Goal: Information Seeking & Learning: Learn about a topic

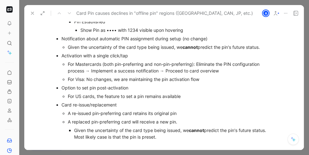
scroll to position [1944, 0]
click at [100, 60] on div "For Mastercards (both pin-preferring and non-pin-preferring): Eliminate the PIN…" at bounding box center [170, 66] width 205 height 13
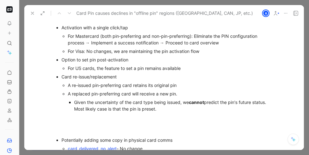
scroll to position [1983, 0]
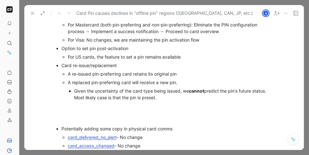
click at [180, 71] on div "A re-issued pin-preferring card retains its original pin" at bounding box center [170, 74] width 205 height 7
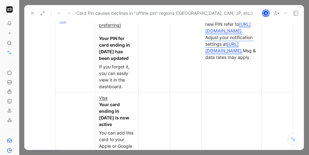
scroll to position [2575, 0]
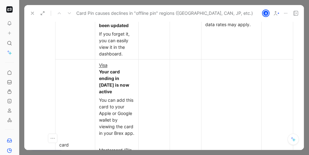
click at [221, 64] on td at bounding box center [231, 144] width 60 height 171
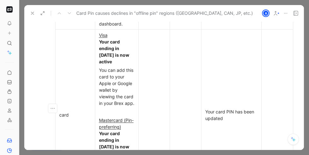
scroll to position [2636, 0]
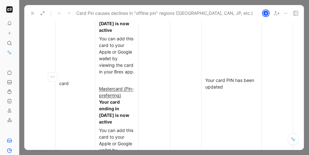
click at [203, 76] on p "Your card PIN has been updated" at bounding box center [231, 83] width 57 height 15
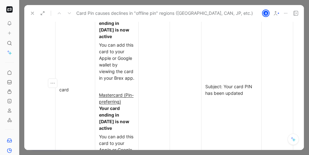
click at [61, 86] on div "card" at bounding box center [75, 89] width 32 height 7
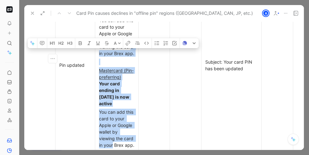
drag, startPoint x: 122, startPoint y: 135, endPoint x: 104, endPoint y: 37, distance: 99.4
click at [104, 37] on td "Visa Your card ending in [DATE] is now active You can add this card to your App…" at bounding box center [116, 65] width 43 height 171
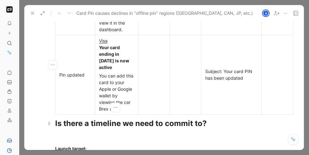
scroll to position [2594, 0]
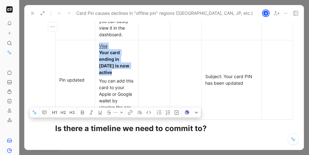
drag, startPoint x: 119, startPoint y: 101, endPoint x: 97, endPoint y: 40, distance: 64.9
click at [97, 40] on td "Visa Your card ending in [DATE] is now active You can add this card to your App…" at bounding box center [116, 79] width 43 height 79
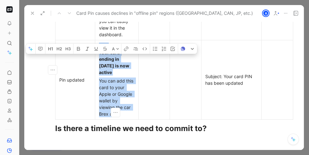
drag, startPoint x: 98, startPoint y: 37, endPoint x: 122, endPoint y: 101, distance: 68.0
click at [122, 101] on td "Visa Your card ending in [DATE] is now active You can add this card to your App…" at bounding box center [116, 79] width 43 height 79
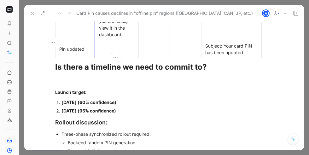
scroll to position [2593, 0]
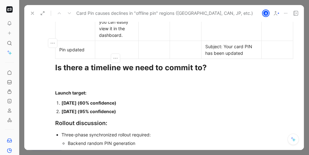
click at [84, 46] on div "Pin updated" at bounding box center [75, 49] width 32 height 7
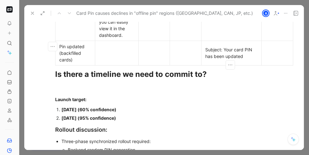
click at [245, 48] on div "Subject: Your card PIN has been updated" at bounding box center [231, 52] width 52 height 13
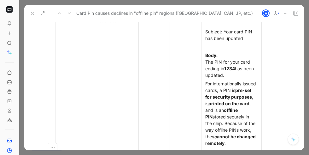
scroll to position [2611, 0]
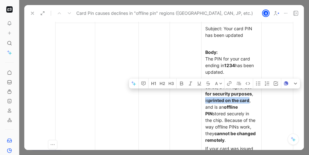
drag, startPoint x: 227, startPoint y: 94, endPoint x: 222, endPoint y: 101, distance: 8.2
click at [222, 101] on div "For internationally issued cards, a PIN is pre-set for security purposes , is p…" at bounding box center [231, 110] width 52 height 66
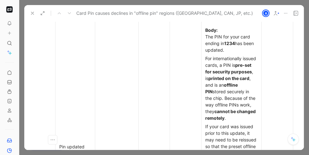
scroll to position [2636, 0]
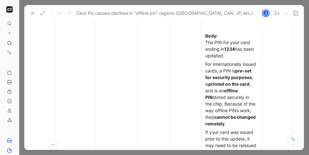
click at [238, 81] on strong "printed on the card" at bounding box center [228, 83] width 41 height 5
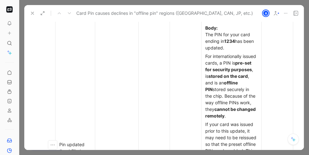
scroll to position [2644, 0]
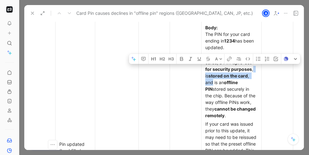
drag, startPoint x: 232, startPoint y: 76, endPoint x: 226, endPoint y: 69, distance: 9.2
click at [226, 69] on div "For internationally issued cards, a PIN is pre-set for security purposes , is s…" at bounding box center [231, 86] width 52 height 66
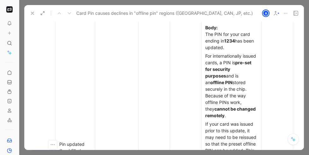
click at [231, 68] on div "For internationally issued cards, a PIN is pre-set for security purposes and is…" at bounding box center [231, 86] width 52 height 66
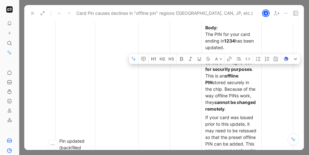
drag, startPoint x: 248, startPoint y: 69, endPoint x: 236, endPoint y: 69, distance: 12.0
click at [236, 69] on div "For internationally issued cards, a PIN is pre-set for security purposes . This…" at bounding box center [231, 83] width 52 height 60
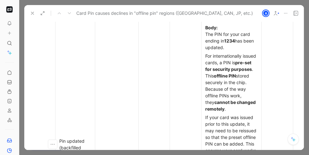
click at [236, 73] on strong "offline PIN" at bounding box center [225, 75] width 22 height 5
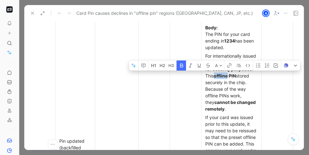
click at [236, 73] on strong "offline PIN" at bounding box center [225, 75] width 22 height 5
click at [219, 76] on div "For internationally issued cards, a PIN is pre-set for security purposes . This…" at bounding box center [231, 83] width 52 height 60
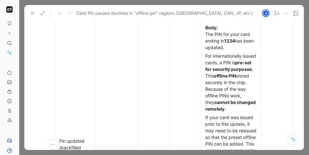
click at [236, 73] on strong "offline PIN" at bounding box center [225, 75] width 22 height 5
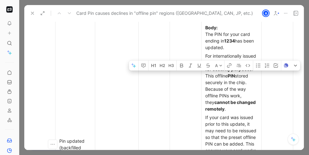
click at [233, 82] on div "For internationally issued cards, a PIN is pre-set for security purposes . This…" at bounding box center [231, 83] width 52 height 60
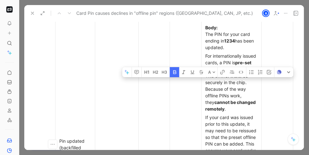
drag, startPoint x: 211, startPoint y: 75, endPoint x: 202, endPoint y: 75, distance: 8.8
click at [203, 75] on p "For internationally issued cards, a PIN is pre-set for security purposes . This…" at bounding box center [231, 82] width 57 height 61
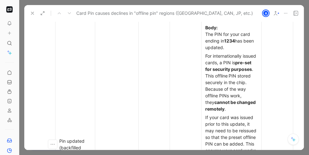
click at [224, 82] on div "For internationally issued cards, a PIN is pre-set for security purposes . This…" at bounding box center [231, 83] width 52 height 60
click at [237, 55] on div "For internationally issued cards, a PIN is pre-set for security purposes . This…" at bounding box center [231, 83] width 52 height 60
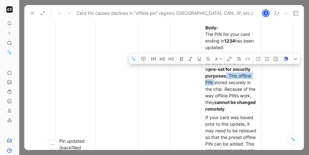
drag, startPoint x: 243, startPoint y: 70, endPoint x: 227, endPoint y: 75, distance: 17.2
click at [227, 75] on div "For internationally issued cards, a offline PIN is pre-set for security purpose…" at bounding box center [231, 83] width 52 height 60
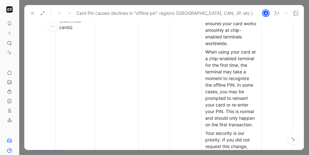
scroll to position [2775, 0]
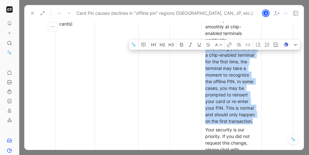
drag, startPoint x: 205, startPoint y: 48, endPoint x: 254, endPoint y: 121, distance: 88.2
click at [254, 121] on div "When using your card at a chip-enabled terminal for the first time, the termina…" at bounding box center [231, 84] width 52 height 79
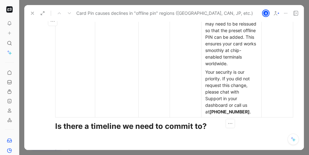
scroll to position [2743, 0]
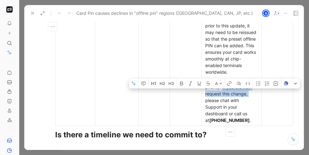
drag, startPoint x: 221, startPoint y: 86, endPoint x: 249, endPoint y: 94, distance: 28.7
click at [249, 94] on div "Your security is our priority. If you did not request this change, please chat …" at bounding box center [231, 100] width 52 height 46
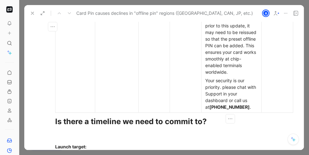
click at [223, 87] on div "Your security is our priority. please chat with Support in your dashboard or ca…" at bounding box center [231, 93] width 52 height 33
click at [207, 97] on div "Your security is our priority. Any questions lease chat with Support in your da…" at bounding box center [231, 93] width 52 height 33
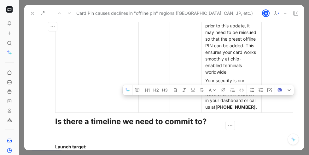
click at [211, 103] on div "Your security is our priority. Any questions lease chat with Support in your da…" at bounding box center [231, 93] width 52 height 33
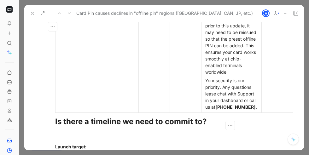
click at [210, 93] on div "Your security is our priority. Any questions lease chat with Support in your da…" at bounding box center [231, 93] width 52 height 33
click at [233, 69] on div "If your card was issued prior to this update, it may need to be reissued so tha…" at bounding box center [231, 46] width 52 height 60
click at [222, 110] on div "Your security is our priority. Any questions chat with Support in your dashboar…" at bounding box center [231, 93] width 52 height 33
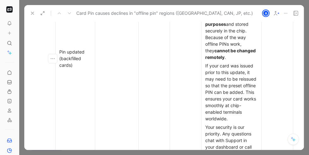
scroll to position [2700, 0]
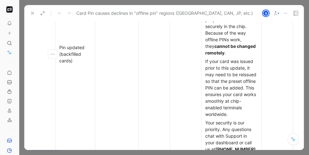
click at [69, 60] on div "Pin updated (backfilled cards)" at bounding box center [75, 54] width 32 height 20
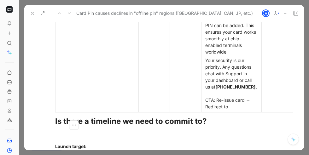
scroll to position [2766, 0]
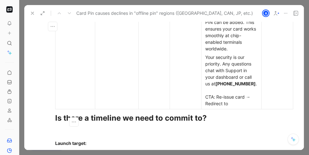
click at [234, 107] on div "Your security is our priority. Any questions chat with Support in your dashboar…" at bounding box center [231, 80] width 52 height 53
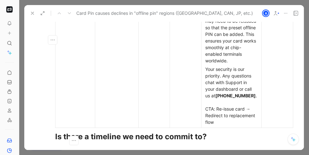
scroll to position [2767, 0]
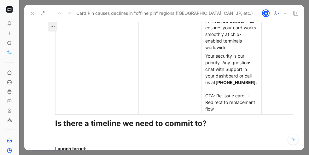
click at [51, 28] on icon "button" at bounding box center [52, 26] width 6 height 6
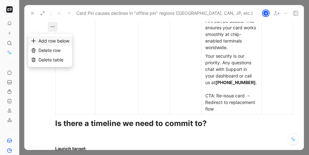
click at [53, 38] on span "Add row below" at bounding box center [53, 40] width 31 height 5
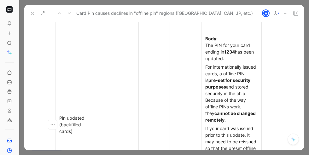
scroll to position [2570, 0]
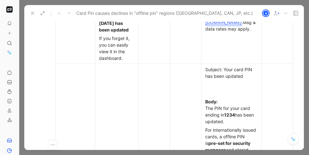
click at [205, 66] on div "Subject: Your card PIN has been updated" at bounding box center [231, 72] width 52 height 13
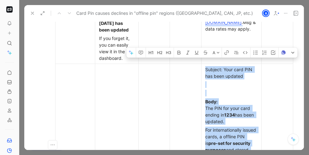
click at [205, 66] on div "Subject: Your card PIN has been updated" at bounding box center [231, 72] width 52 height 13
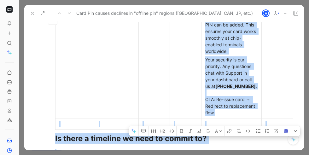
scroll to position [2768, 0]
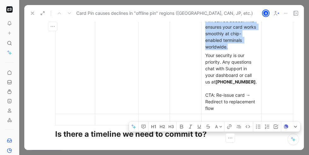
drag, startPoint x: 204, startPoint y: 62, endPoint x: 234, endPoint y: 111, distance: 57.4
click at [214, 112] on div "Your security is our priority. Any questions chat with Support in your dashboar…" at bounding box center [231, 82] width 52 height 60
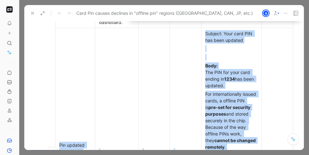
scroll to position [2593, 0]
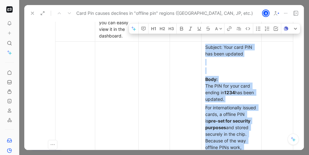
drag, startPoint x: 215, startPoint y: 116, endPoint x: 205, endPoint y: 43, distance: 73.7
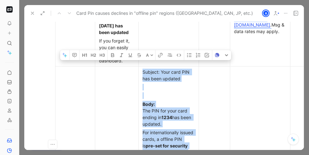
scroll to position [2570, 0]
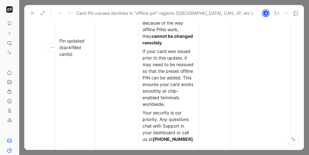
scroll to position [2710, 0]
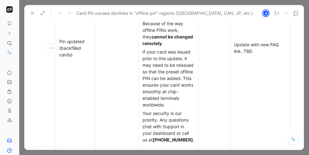
click at [127, 63] on td at bounding box center [116, 48] width 43 height 248
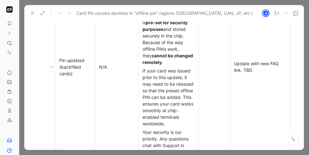
scroll to position [2693, 0]
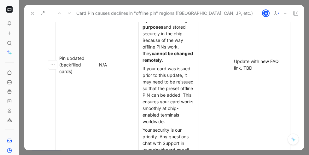
click at [209, 61] on div at bounding box center [215, 64] width 24 height 7
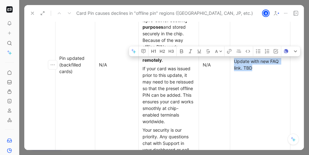
drag, startPoint x: 233, startPoint y: 61, endPoint x: 253, endPoint y: 70, distance: 21.7
click at [253, 70] on div "Update with new FAQ link. TBD" at bounding box center [260, 64] width 52 height 13
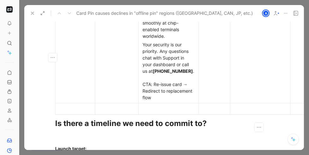
scroll to position [2817, 0]
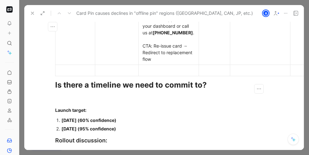
click at [79, 74] on div at bounding box center [75, 70] width 32 height 7
click at [125, 74] on div at bounding box center [117, 70] width 36 height 7
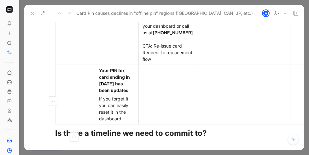
click at [75, 94] on td at bounding box center [75, 95] width 40 height 60
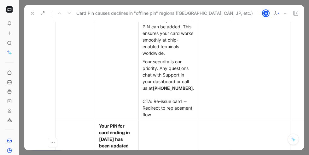
scroll to position [2774, 0]
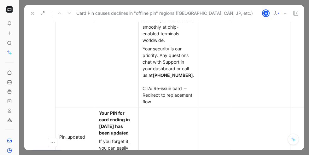
click at [99, 119] on strong "Your PIN for card ending in [DATE] has been updated" at bounding box center [115, 122] width 32 height 25
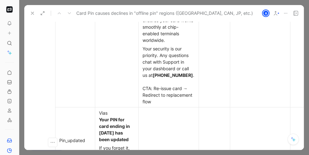
click at [105, 119] on div "Vias Your PIN for card ending in [DATE] has been updated" at bounding box center [117, 126] width 36 height 33
click at [101, 118] on div "Visa Your PIN for card ending in [DATE] has been updated" at bounding box center [117, 126] width 36 height 33
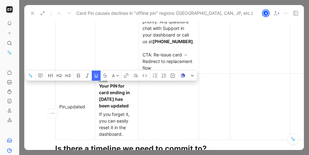
scroll to position [2810, 0]
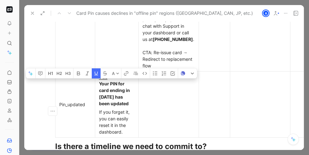
click at [131, 135] on div "If you forget it, you can easily reset it in the dashboard." at bounding box center [117, 122] width 36 height 26
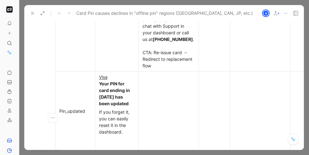
scroll to position [2837, 0]
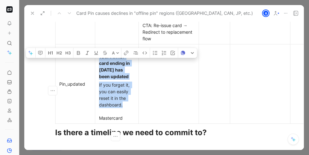
drag, startPoint x: 125, startPoint y: 112, endPoint x: 97, endPoint y: 62, distance: 57.1
click at [97, 62] on td "Visa Your PIN for card ending in [DATE] has been updated If you forget it, you …" at bounding box center [116, 83] width 43 height 79
copy td "Your PIN for card ending in [DATE] has been updated If you forget it, you can e…"
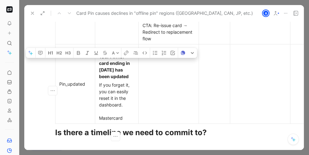
click at [125, 121] on div "If you forget it, you can easily reset it in the dashboard. Mastercard" at bounding box center [117, 102] width 36 height 40
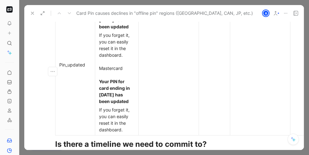
scroll to position [2888, 0]
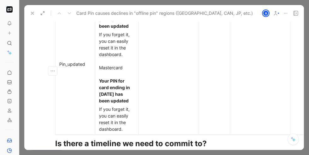
click at [119, 86] on strong "Your PIN for card ending in [DATE] has been updated" at bounding box center [115, 90] width 32 height 25
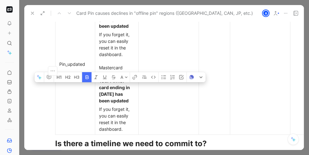
click at [106, 93] on strong "Your PIN for card ending in [DATE] has been updated" at bounding box center [115, 90] width 32 height 25
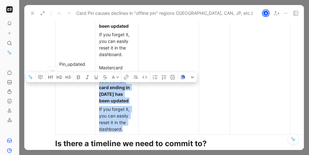
drag, startPoint x: 98, startPoint y: 87, endPoint x: 131, endPoint y: 135, distance: 57.7
click at [131, 135] on td "Visa Your PIN for card ending in [DATE] has been updated If you forget it, you …" at bounding box center [116, 64] width 43 height 141
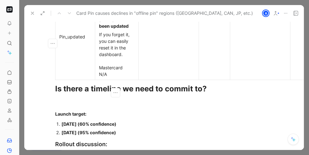
click at [109, 72] on div "If you forget it, you can easily reset it in the dashboard. Mastercard N/A" at bounding box center [117, 54] width 36 height 46
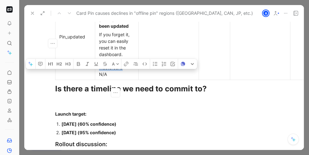
click at [109, 72] on div "If you forget it, you can easily reset it in the dashboard. Mastercard N/A" at bounding box center [117, 54] width 36 height 46
click at [116, 78] on div "If you forget it, you can easily reset it in the dashboard. Mastercard N/A" at bounding box center [117, 54] width 36 height 46
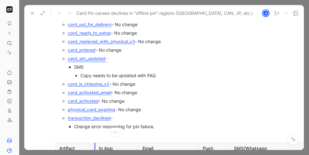
scroll to position [2188, 0]
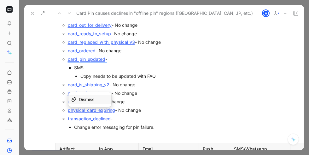
drag, startPoint x: 112, startPoint y: 111, endPoint x: 66, endPoint y: 113, distance: 46.4
click at [66, 113] on ul "card_delivered_no_alert - No change card_access_changed - No change card_limit_…" at bounding box center [167, 29] width 212 height 204
copy link "transaction_declined"
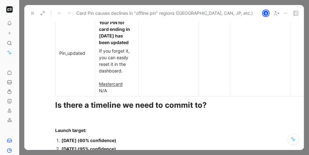
scroll to position [2873, 0]
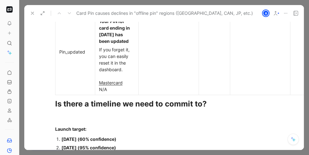
click at [104, 94] on p "If you forget it, you can easily reset it in the dashboard. Mastercard N/A" at bounding box center [116, 69] width 41 height 48
click at [102, 93] on div "If you forget it, you can easily reset it in the dashboard. Mastercard N/A" at bounding box center [117, 69] width 36 height 46
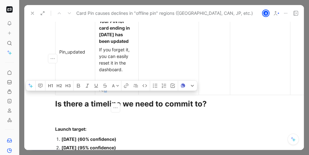
click at [102, 93] on div "If you forget it, you can easily reset it in the dashboard. Mastercard N/A" at bounding box center [117, 69] width 36 height 46
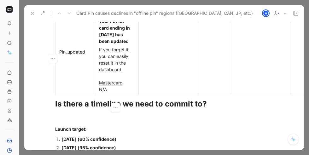
click at [110, 93] on div "If you forget it, you can easily reset it in the dashboard. Mastercard N/A" at bounding box center [117, 69] width 36 height 46
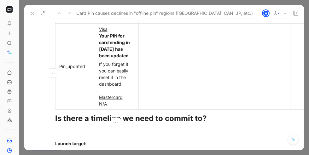
click at [125, 104] on div "If you forget it, you can easily reset it in the dashboard. Mastercard N/A" at bounding box center [117, 84] width 36 height 46
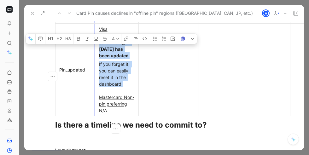
drag, startPoint x: 121, startPoint y: 93, endPoint x: 95, endPoint y: 46, distance: 53.6
click at [95, 46] on td "Visa Your PIN for card ending in [DATE] has been updated If you forget it, you …" at bounding box center [116, 69] width 43 height 93
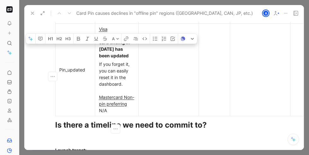
click at [112, 58] on strong "Your PIN for card ending in [DATE] has been updated" at bounding box center [115, 45] width 32 height 25
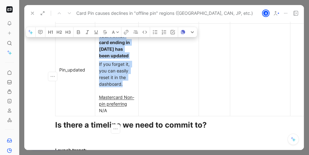
drag, startPoint x: 99, startPoint y: 42, endPoint x: 128, endPoint y: 89, distance: 55.7
click at [128, 89] on td "Visa Your PIN for card ending in [DATE] has been updated If you forget it, you …" at bounding box center [116, 69] width 43 height 93
copy td "Your PIN for card ending in [DATE] has been updated If you forget it, you can e…"
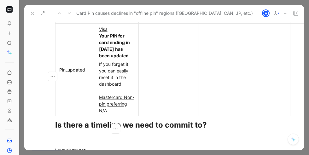
click at [111, 114] on div "If you forget it, you can easily reset it in the dashboard. Mastercard Non-pin …" at bounding box center [117, 87] width 36 height 53
click at [100, 114] on div "If you forget it, you can easily reset it in the dashboard. Mastercard Non-pin …" at bounding box center [117, 87] width 36 height 53
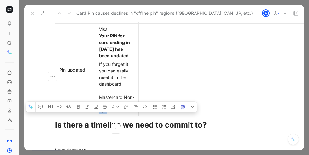
drag, startPoint x: 106, startPoint y: 118, endPoint x: 96, endPoint y: 118, distance: 9.1
click at [96, 115] on p "If you forget it, you can easily reset it in the dashboard. Mastercard Non-pin …" at bounding box center [116, 87] width 41 height 55
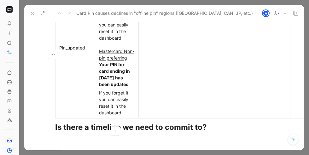
scroll to position [2907, 0]
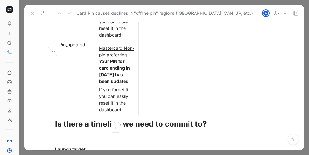
click at [102, 107] on div "If you forget it, you can easily reset it in the dashboard." at bounding box center [117, 99] width 36 height 26
click at [128, 113] on div "If you forget it, you can easily view it in the dashboard." at bounding box center [117, 99] width 36 height 26
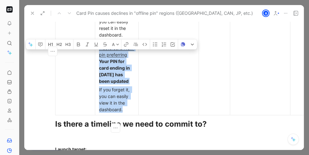
drag, startPoint x: 122, startPoint y: 116, endPoint x: 94, endPoint y: 52, distance: 70.1
click at [95, 52] on td "Visa Your PIN for card ending in [DATE] has been updated If you forget it, you …" at bounding box center [116, 44] width 43 height 141
copy td "Mastercard Non-pin preferring Your PIN for card ending in [DATE] has been updat…"
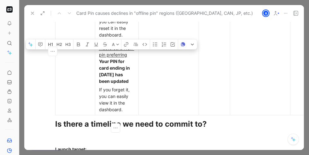
click at [125, 113] on div "If you forget it, you can easily view it in the dashboard." at bounding box center [117, 99] width 36 height 26
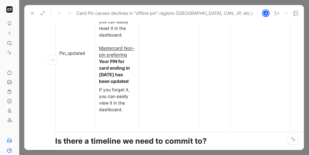
scroll to position [2958, 0]
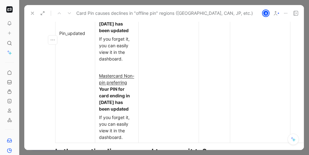
click at [126, 83] on u "Mastercard Non-pin preferring" at bounding box center [116, 79] width 35 height 12
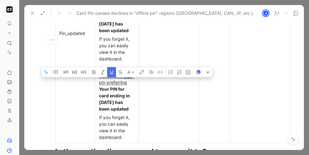
click at [126, 83] on u "Mastercard Non-pin preferring" at bounding box center [116, 79] width 35 height 12
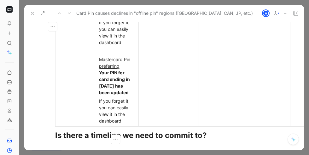
scroll to position [2975, 0]
click at [114, 92] on strong "Your PIN for card ending in [DATE] has been updated" at bounding box center [115, 82] width 32 height 25
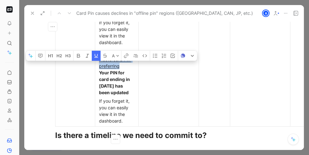
drag, startPoint x: 122, startPoint y: 74, endPoint x: 99, endPoint y: 64, distance: 24.5
click at [99, 64] on div "Mastercard Pin preferring Your PIN for card ending in [DATE] has been updated" at bounding box center [117, 76] width 36 height 40
click at [43, 56] on button "button" at bounding box center [40, 56] width 9 height 10
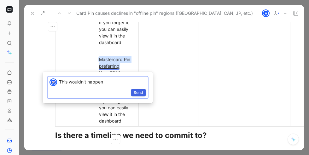
click at [140, 93] on span "Send" at bounding box center [138, 92] width 9 height 6
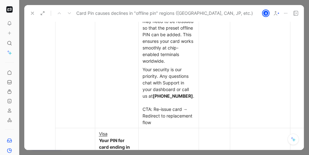
scroll to position [2799, 0]
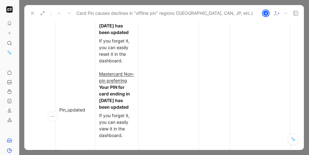
scroll to position [3071, 0]
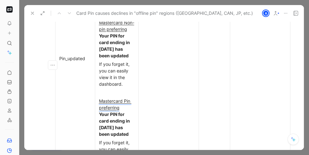
click at [169, 62] on div at bounding box center [168, 58] width 52 height 7
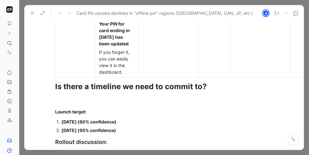
scroll to position [3012, 0]
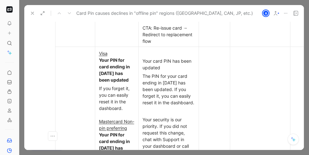
scroll to position [2829, 0]
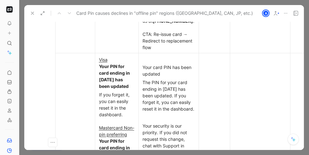
click at [161, 77] on div "Your card PIN has been updated" at bounding box center [168, 70] width 52 height 13
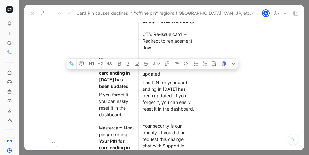
drag, startPoint x: 162, startPoint y: 80, endPoint x: 144, endPoint y: 78, distance: 18.1
click at [144, 77] on div "Your card PIN has been updated" at bounding box center [168, 70] width 52 height 13
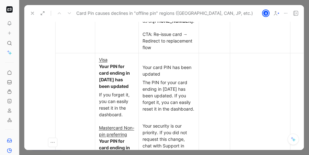
click at [142, 73] on div "Your card PIN has been updated" at bounding box center [168, 70] width 52 height 13
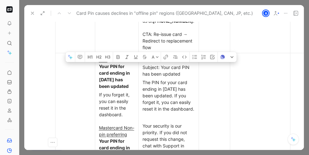
drag, startPoint x: 158, startPoint y: 76, endPoint x: 144, endPoint y: 75, distance: 14.8
click at [144, 75] on div "Subject: Your card PIN has been updated" at bounding box center [168, 70] width 52 height 13
drag, startPoint x: 141, startPoint y: 75, endPoint x: 181, endPoint y: 82, distance: 39.7
click at [181, 77] on div "Subject: Your card PIN has been updated" at bounding box center [168, 70] width 52 height 13
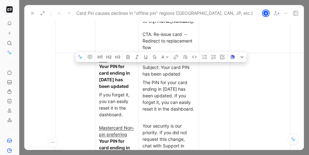
click at [159, 77] on div "Subject: Your card PIN has been updated" at bounding box center [168, 70] width 52 height 13
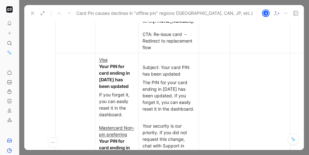
click at [186, 77] on div "Subject: Your card PIN has been updated" at bounding box center [168, 70] width 52 height 13
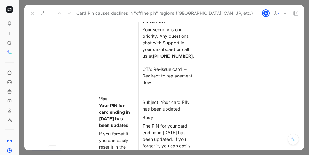
scroll to position [2803, 0]
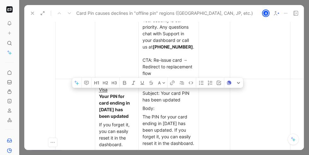
drag, startPoint x: 158, startPoint y: 100, endPoint x: 144, endPoint y: 100, distance: 14.2
click at [144, 100] on div "Subject: Your card PIN has been updated" at bounding box center [168, 96] width 52 height 13
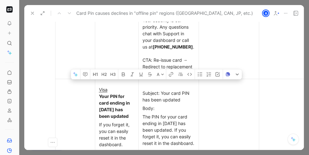
click at [153, 96] on div "Subject: Your card PIN has been updated" at bounding box center [168, 96] width 52 height 13
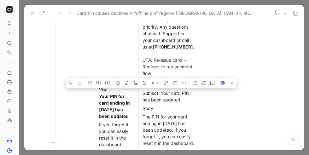
drag, startPoint x: 158, startPoint y: 100, endPoint x: 142, endPoint y: 100, distance: 15.8
click at [142, 100] on div "Subject: Your card PIN has been updated" at bounding box center [168, 96] width 52 height 13
drag, startPoint x: 141, startPoint y: 100, endPoint x: 160, endPoint y: 100, distance: 19.2
click at [160, 100] on p "Subject: Your card PIN has been updated" at bounding box center [168, 96] width 57 height 15
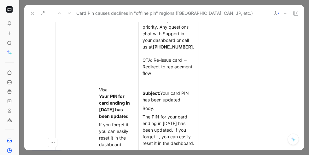
click at [155, 112] on div "Body:" at bounding box center [168, 108] width 52 height 7
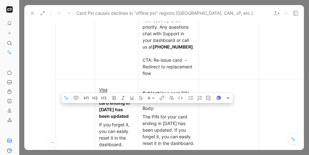
drag, startPoint x: 154, startPoint y: 115, endPoint x: 142, endPoint y: 116, distance: 12.0
click at [142, 112] on div "Body:" at bounding box center [168, 108] width 52 height 7
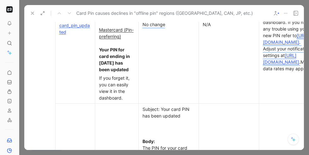
scroll to position [2529, 0]
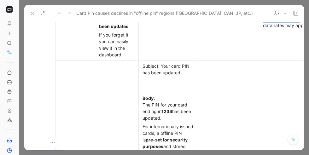
scroll to position [2580, 0]
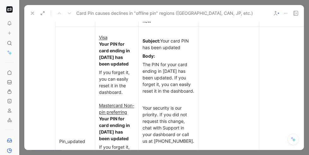
scroll to position [2863, 0]
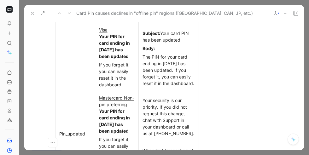
click at [223, 90] on td at bounding box center [229, 134] width 60 height 230
click at [275, 83] on td at bounding box center [289, 134] width 60 height 230
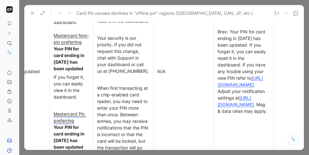
scroll to position [2925, 49]
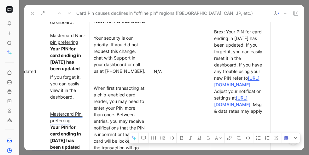
drag, startPoint x: 238, startPoint y: 129, endPoint x: 213, endPoint y: 35, distance: 97.1
click at [214, 35] on div "Brex: Your PIN for card ending in [DATE] has been updated. If you forget it, yo…" at bounding box center [240, 71] width 52 height 86
click at [146, 138] on icon "button" at bounding box center [143, 137] width 5 height 5
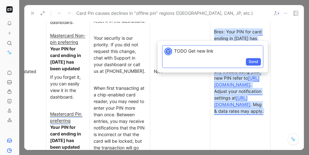
click at [186, 52] on p "TODO Get new link" at bounding box center [217, 51] width 87 height 7
click at [250, 63] on span "Send" at bounding box center [253, 62] width 9 height 6
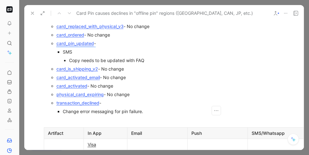
scroll to position [2209, 11]
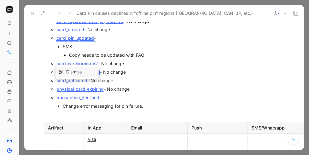
drag, startPoint x: 99, startPoint y: 92, endPoint x: 53, endPoint y: 92, distance: 46.0
click at [53, 92] on ul "card_delivered_no_alert - No change card_access_changed - No change card_limit_…" at bounding box center [156, 8] width 212 height 204
copy link "transaction_declined"
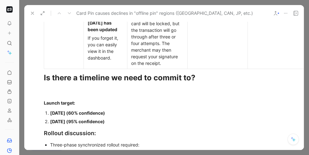
scroll to position [3073, 11]
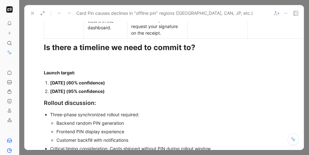
click at [38, 26] on icon "button" at bounding box center [41, 26] width 6 height 6
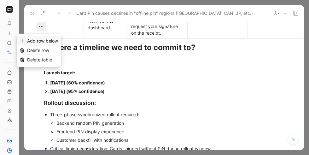
click at [42, 42] on span "Add row below" at bounding box center [42, 40] width 31 height 5
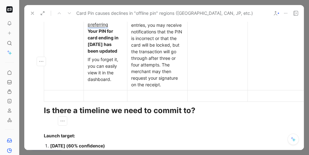
scroll to position [3056, 11]
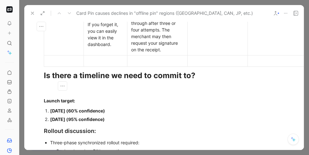
click at [64, 64] on div at bounding box center [64, 61] width 32 height 7
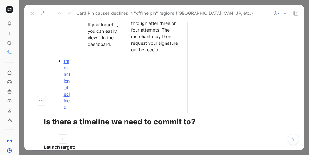
click at [62, 74] on ul "transaction_declined" at bounding box center [63, 84] width 37 height 55
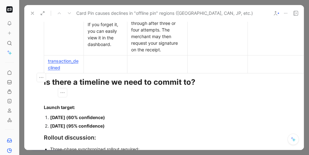
click at [62, 70] on link "transaction_declined" at bounding box center [63, 64] width 31 height 12
click at [111, 67] on div at bounding box center [106, 64] width 36 height 7
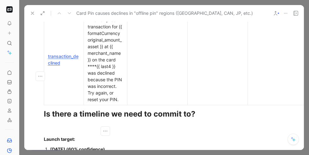
scroll to position [3099, 11]
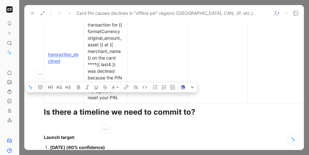
drag, startPoint x: 88, startPoint y: 109, endPoint x: 110, endPoint y: 117, distance: 24.0
click at [110, 101] on div "An attempted transaction for {{ formatCurrency original_amount_asset }} at {{ m…" at bounding box center [106, 58] width 36 height 86
click at [94, 101] on div "An attempted transaction for {{ formatCurrency original_amount_asset }} at {{ m…" at bounding box center [106, 58] width 36 height 86
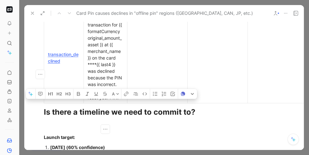
click at [94, 101] on div "An attempted transaction for {{ formatCurrency original_amount_asset }} at {{ m…" at bounding box center [106, 58] width 36 height 86
click at [105, 101] on div "An attempted transaction for {{ formatCurrency original_amount_asset }} at {{ m…" at bounding box center [106, 58] width 36 height 86
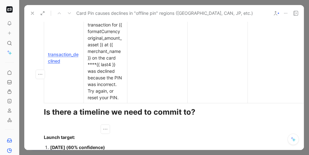
click at [89, 101] on div "An attempted transaction for {{ formatCurrency original_amount_asset }} at {{ m…" at bounding box center [106, 58] width 36 height 86
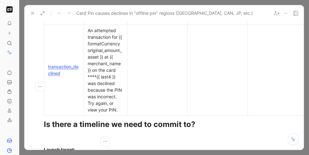
scroll to position [3084, 11]
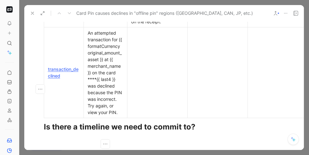
click at [88, 46] on div "An attempted transaction for {{ formatCurrency original_amount_asset }} at {{ m…" at bounding box center [106, 73] width 36 height 86
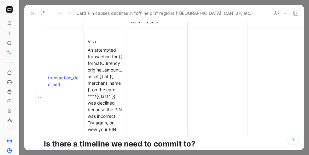
click at [90, 45] on div "Visa" at bounding box center [106, 41] width 36 height 7
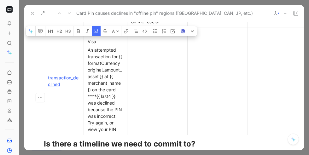
click at [94, 44] on u "Visa" at bounding box center [92, 41] width 9 height 5
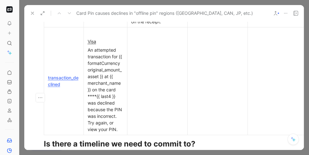
click at [94, 44] on u "Visa" at bounding box center [92, 41] width 9 height 5
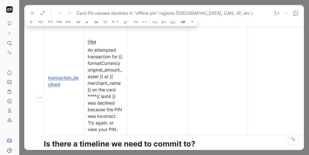
click at [94, 44] on u "Visa" at bounding box center [92, 41] width 9 height 5
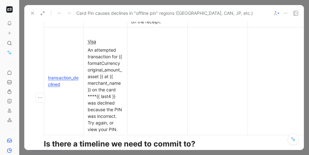
click at [94, 44] on u "Visa" at bounding box center [92, 41] width 9 height 5
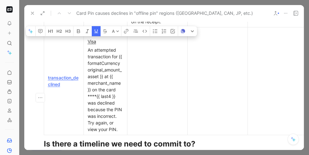
copy u "Visa"
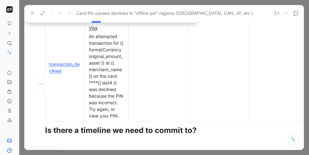
scroll to position [3086, 10]
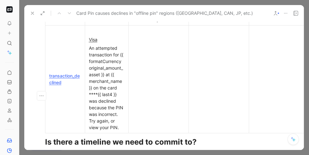
click at [101, 58] on div "An attempted transaction for {{ formatCurrency original_amount_asset }} at {{ m…" at bounding box center [107, 88] width 36 height 86
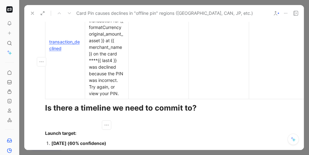
scroll to position [3129, 10]
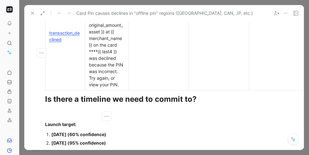
click at [124, 89] on p "An attempted transaction for {{ formatCurrency original_amount_asset }} at {{ m…" at bounding box center [106, 45] width 41 height 88
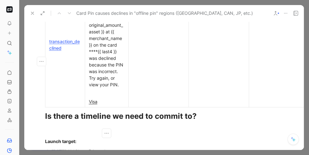
click at [91, 104] on u "Visa" at bounding box center [93, 101] width 9 height 5
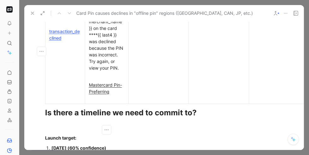
scroll to position [3144, 10]
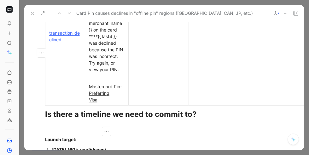
click at [93, 102] on u "Visa" at bounding box center [93, 99] width 9 height 5
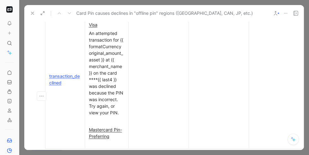
scroll to position [3090, 10]
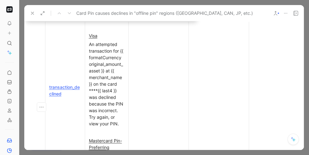
drag, startPoint x: 120, startPoint y: 108, endPoint x: 89, endPoint y: 52, distance: 64.5
click at [89, 52] on td "Visa An attempted transaction for {{ formatCurrency original_amount_asset }} at…" at bounding box center [106, 90] width 43 height 138
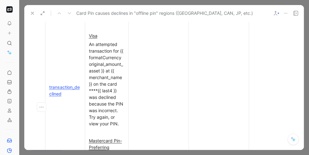
click at [89, 39] on div "Visa" at bounding box center [107, 35] width 36 height 7
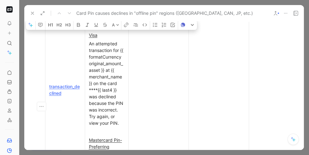
drag, startPoint x: 89, startPoint y: 48, endPoint x: 121, endPoint y: 148, distance: 104.4
click at [121, 148] on div "Comment Add cover Add release note Write Card Pin causes declines in "offline p…" at bounding box center [163, 85] width 279 height 129
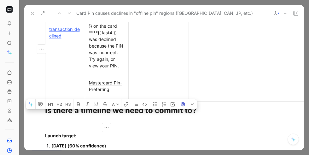
copy td "Visa An attempted transaction for {{ formatCurrency original_amount_asset }} at…"
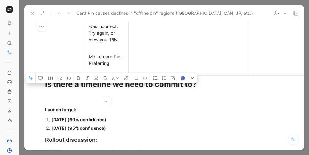
scroll to position [3178, 10]
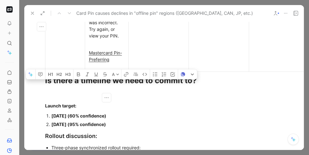
click at [108, 69] on div "Mastercard Pin-Preferring" at bounding box center [107, 59] width 36 height 20
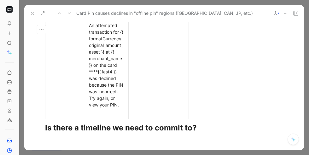
scroll to position [3231, 10]
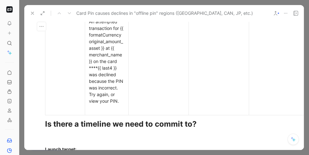
click at [107, 104] on div "An attempted transaction for {{ formatCurrency original_amount_asset }} at {{ m…" at bounding box center [107, 61] width 36 height 86
drag, startPoint x: 116, startPoint y: 122, endPoint x: 90, endPoint y: 121, distance: 26.5
click at [90, 104] on div "An attempted transaction for {{ formatCurrency original_amount_asset }} at {{ m…" at bounding box center [107, 61] width 36 height 86
click at [94, 104] on div "An attempted transaction for {{ formatCurrency original_amount_asset }} at {{ m…" at bounding box center [107, 61] width 36 height 86
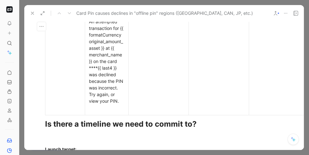
click at [94, 104] on div "An attempted transaction for {{ formatCurrency original_amount_asset }} at {{ m…" at bounding box center [107, 61] width 36 height 86
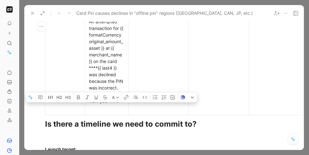
click at [117, 104] on div "An attempted transaction for {{ formatCurrency original_amount_asset }} at {{ m…" at bounding box center [107, 61] width 36 height 86
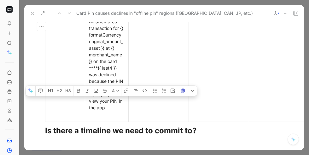
drag, startPoint x: 106, startPoint y: 135, endPoint x: 89, endPoint y: 121, distance: 21.3
click at [89, 111] on div "An attempted transaction for {{ formatCurrency original_amount_asset }} at {{ m…" at bounding box center [107, 64] width 36 height 93
copy div "Try again, or view your PIN in the app."
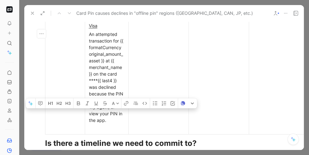
scroll to position [3210, 10]
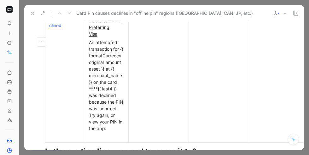
click at [92, 37] on u "Visa" at bounding box center [93, 33] width 9 height 5
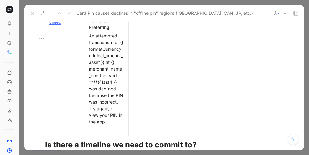
click at [97, 31] on div "Mastercard Pin-Preferring" at bounding box center [107, 23] width 36 height 13
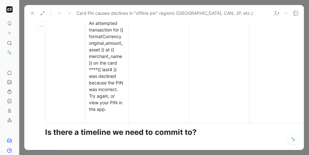
drag, startPoint x: 89, startPoint y: 39, endPoint x: 113, endPoint y: 148, distance: 111.9
click at [113, 148] on div "Comment Add cover Add release note Write Card Pin causes declines in "offline p…" at bounding box center [163, 85] width 279 height 129
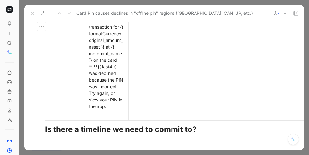
click at [110, 110] on div "An attempted transaction for {{ formatCurrency original_amount_asset }} at {{ m…" at bounding box center [107, 63] width 36 height 93
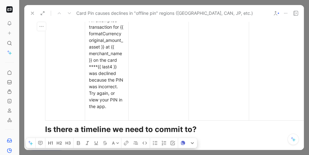
drag, startPoint x: 108, startPoint y: 135, endPoint x: 89, endPoint y: 26, distance: 110.4
click at [89, 26] on td "Visa An attempted transaction for {{ formatCurrency original_amount_asset }} at…" at bounding box center [106, 3] width 43 height 234
copy td "Mastercard Pin-Preferring An attempted transaction for {{ formatCurrency origin…"
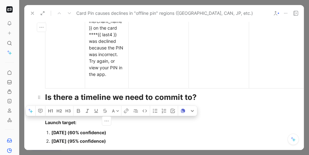
scroll to position [3262, 10]
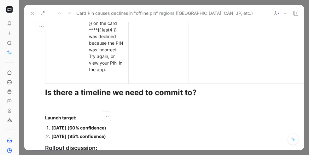
click at [113, 73] on div "An attempted transaction for {{ formatCurrency original_amount_asset }} at {{ m…" at bounding box center [107, 26] width 36 height 93
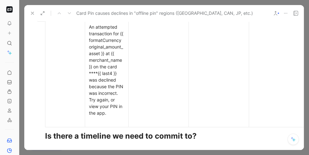
scroll to position [3320, 10]
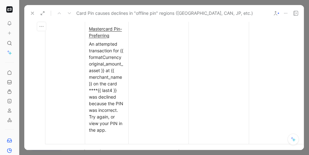
click at [115, 38] on u "Mastercard Pin-Preferring" at bounding box center [105, 32] width 33 height 12
click at [114, 38] on u "Mastercard Pin-Preferring" at bounding box center [105, 32] width 33 height 12
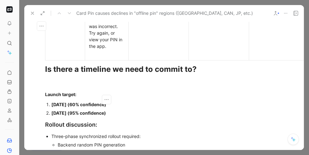
scroll to position [3403, 10]
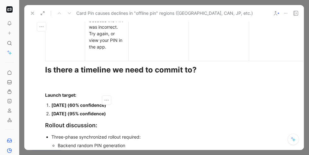
click at [113, 50] on div "An attempted transaction for {{ formatCurrency original_amount_asset }} at {{ m…" at bounding box center [107, 3] width 36 height 93
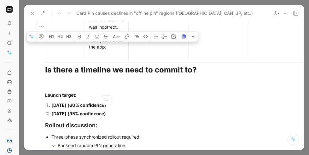
drag, startPoint x: 105, startPoint y: 80, endPoint x: 119, endPoint y: 75, distance: 14.6
click at [119, 50] on div "An attempted transaction for {{ formatCurrency original_amount_asset }} at {{ m…" at bounding box center [107, 3] width 36 height 93
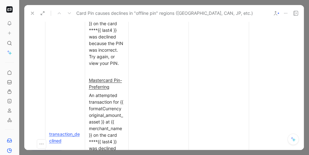
scroll to position [3150, 10]
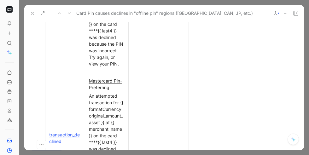
click at [102, 67] on div "An attempted transaction for {{ formatCurrency original_amount_asset }} at {{ m…" at bounding box center [107, 24] width 36 height 86
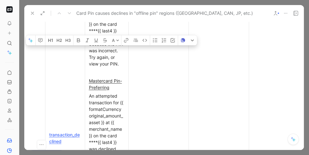
click at [102, 67] on div "An attempted transaction for {{ formatCurrency original_amount_asset }} at {{ m…" at bounding box center [107, 24] width 36 height 86
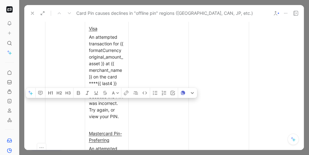
scroll to position [3087, 10]
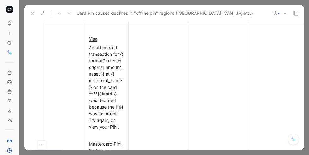
click at [112, 71] on div "An attempted transaction for {{ formatCurrency original_amount_asset }} at {{ m…" at bounding box center [107, 87] width 36 height 86
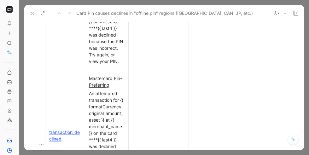
scroll to position [3155, 10]
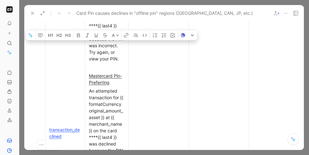
drag, startPoint x: 91, startPoint y: 72, endPoint x: 114, endPoint y: 71, distance: 23.7
click at [114, 62] on div "An attempted transaction for {{ formatCurrency original_amount_asset }} at {{ m…" at bounding box center [107, 19] width 36 height 86
drag, startPoint x: 115, startPoint y: 71, endPoint x: 89, endPoint y: 70, distance: 25.2
click at [89, 62] on div "An attempted transaction for {{ formatCurrency original_amount_asset }} at {{ m…" at bounding box center [107, 19] width 36 height 86
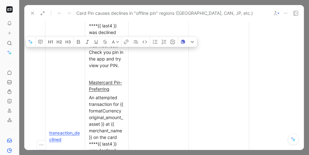
drag, startPoint x: 96, startPoint y: 84, endPoint x: 96, endPoint y: 92, distance: 7.6
click at [96, 69] on div "An attempted transaction for {{ formatCurrency original_amount_asset }} at {{ m…" at bounding box center [107, 22] width 36 height 93
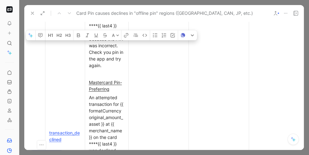
drag, startPoint x: 111, startPoint y: 89, endPoint x: 90, endPoint y: 71, distance: 27.3
click at [90, 70] on p "An attempted transaction for {{ formatCurrency original_amount_asset }} at {{ m…" at bounding box center [106, 22] width 41 height 95
copy div "Check you pin in the app and try again."
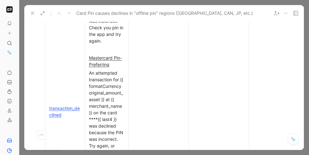
scroll to position [3172, 10]
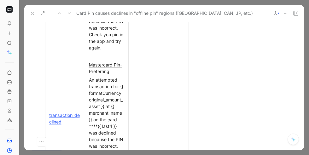
click at [110, 51] on div "An attempted transaction for {{ formatCurrency original_amount_asset }} at {{ m…" at bounding box center [107, 4] width 36 height 93
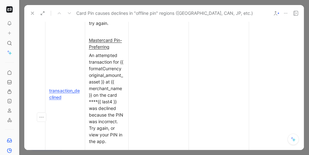
scroll to position [3187, 10]
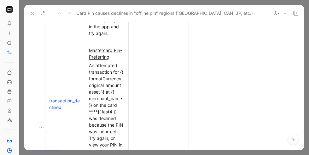
drag, startPoint x: 109, startPoint y: 52, endPoint x: 89, endPoint y: 40, distance: 22.9
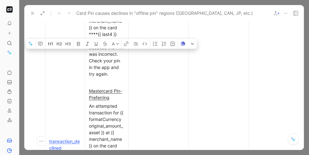
scroll to position [3139, 10]
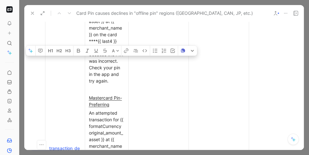
click at [102, 84] on div "An attempted transaction for {{ formatCurrency original_amount_asset }} at {{ m…" at bounding box center [107, 37] width 36 height 93
drag, startPoint x: 89, startPoint y: 87, endPoint x: 111, endPoint y: 100, distance: 25.3
click at [111, 84] on div "An attempted transaction for {{ formatCurrency original_amount_asset }} at {{ m…" at bounding box center [107, 37] width 36 height 93
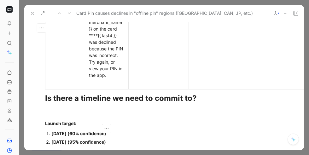
scroll to position [3376, 10]
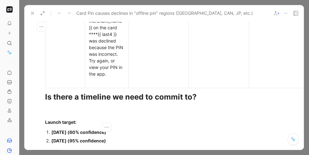
click at [90, 77] on div "An attempted transaction for {{ formatCurrency original_amount_asset }} at {{ m…" at bounding box center [107, 31] width 36 height 93
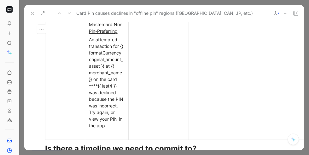
scroll to position [3351, 10]
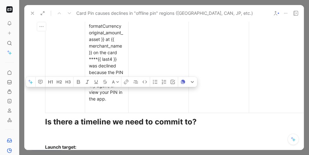
drag, startPoint x: 89, startPoint y: 118, endPoint x: 110, endPoint y: 130, distance: 24.9
click at [110, 102] on div "An attempted transaction for {{ formatCurrency original_amount_asset }} at {{ m…" at bounding box center [107, 55] width 36 height 93
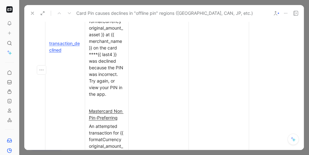
scroll to position [3234, 10]
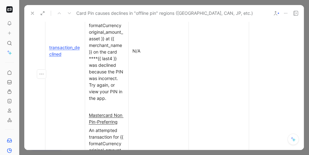
click at [214, 54] on div at bounding box center [219, 51] width 52 height 7
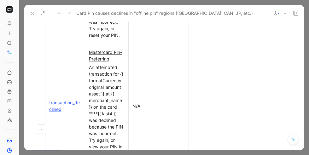
scroll to position [3262, 10]
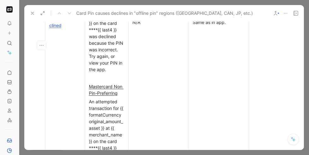
drag, startPoint x: 229, startPoint y: 46, endPoint x: 192, endPoint y: 45, distance: 37.2
click at [192, 26] on p "Same as in app." at bounding box center [218, 22] width 57 height 9
click at [267, 54] on td at bounding box center [279, 22] width 60 height 346
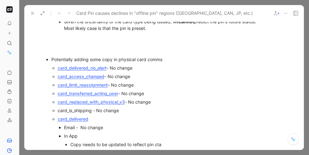
scroll to position [2052, 10]
